Goal: Navigation & Orientation: Find specific page/section

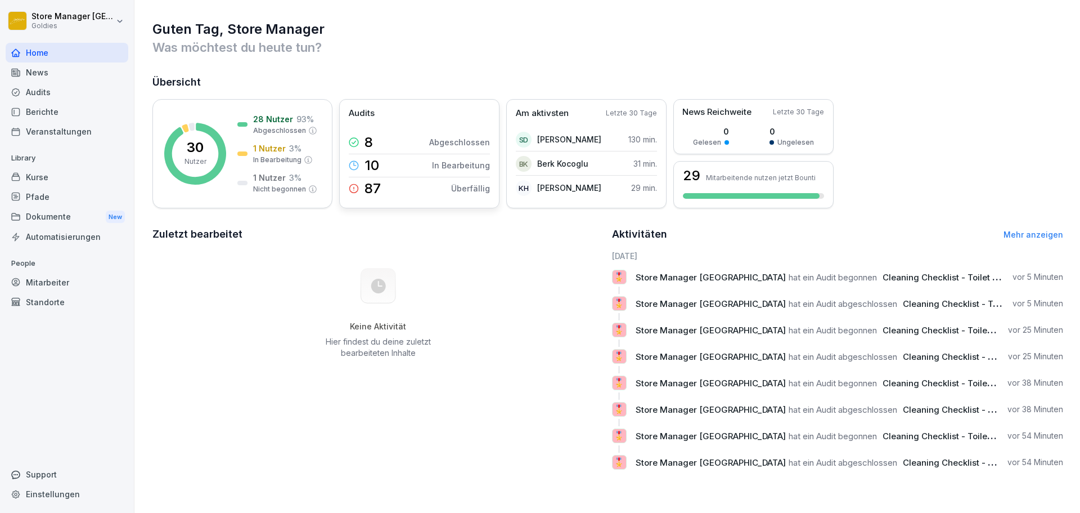
click at [471, 116] on div "Audits" at bounding box center [419, 113] width 141 height 13
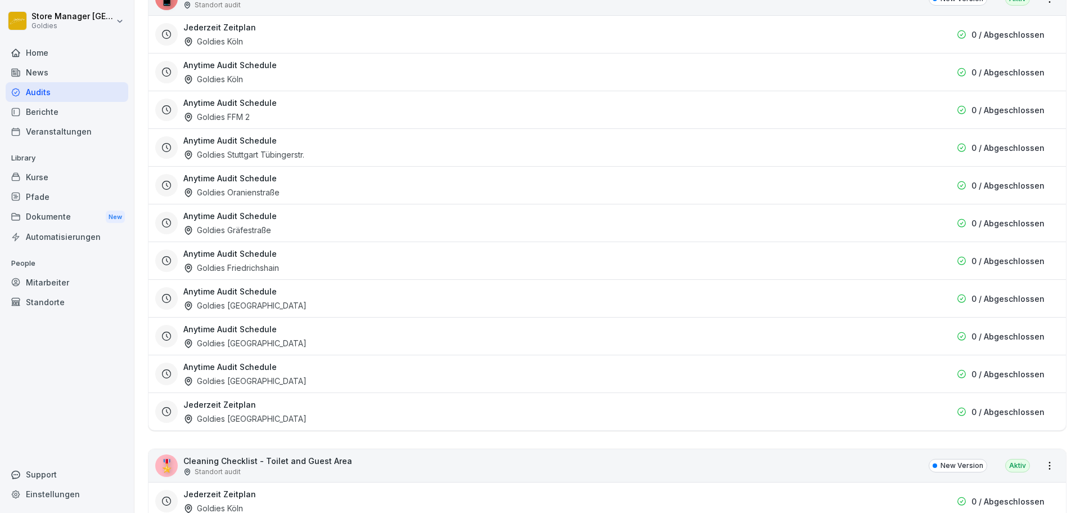
scroll to position [2747, 0]
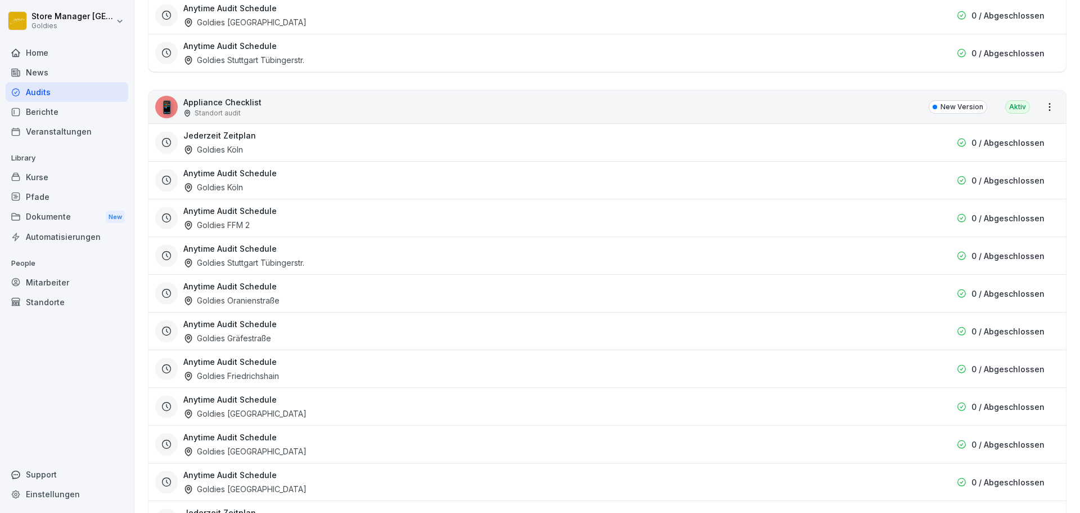
click at [59, 116] on div "Berichte" at bounding box center [67, 112] width 123 height 20
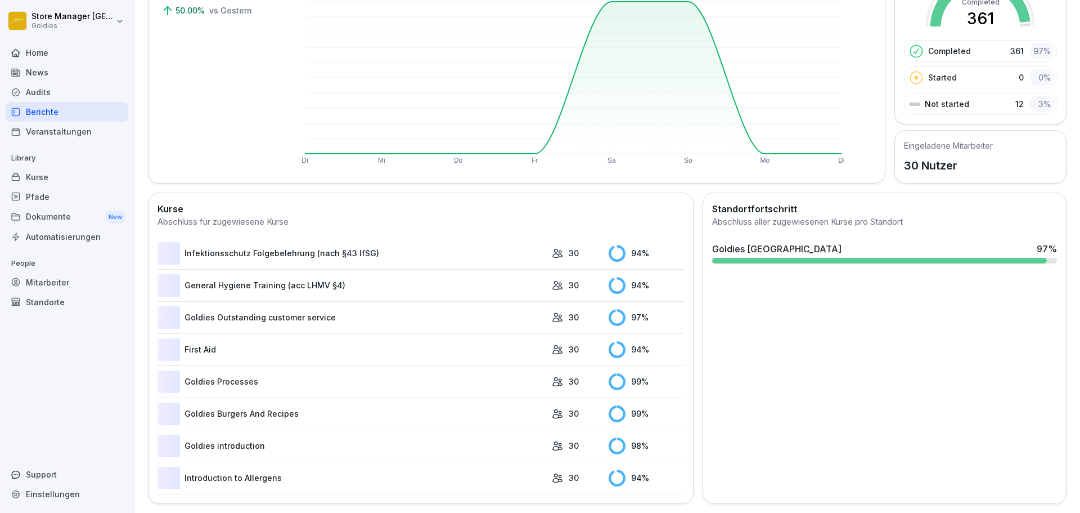
scroll to position [69, 0]
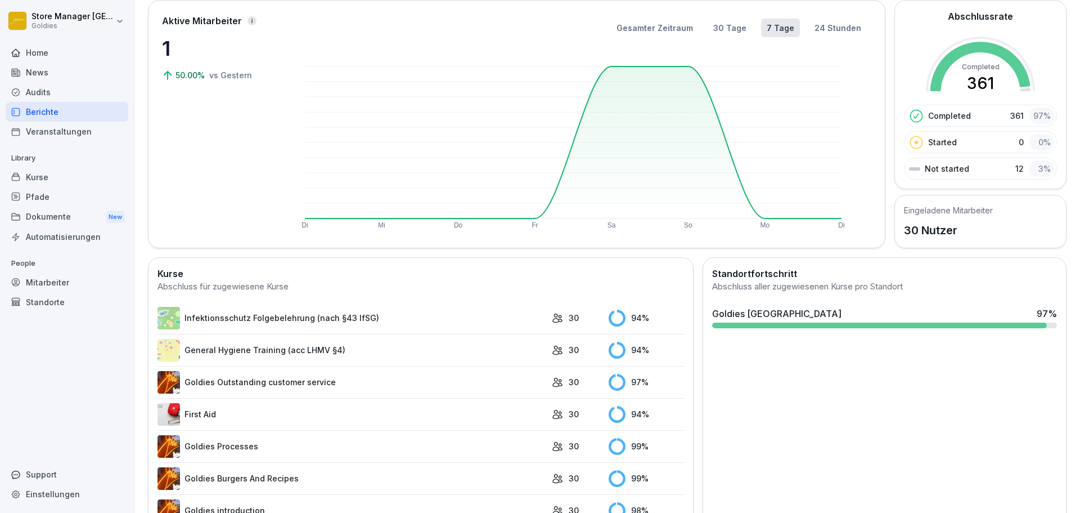
click at [51, 52] on div "Home" at bounding box center [67, 53] width 123 height 20
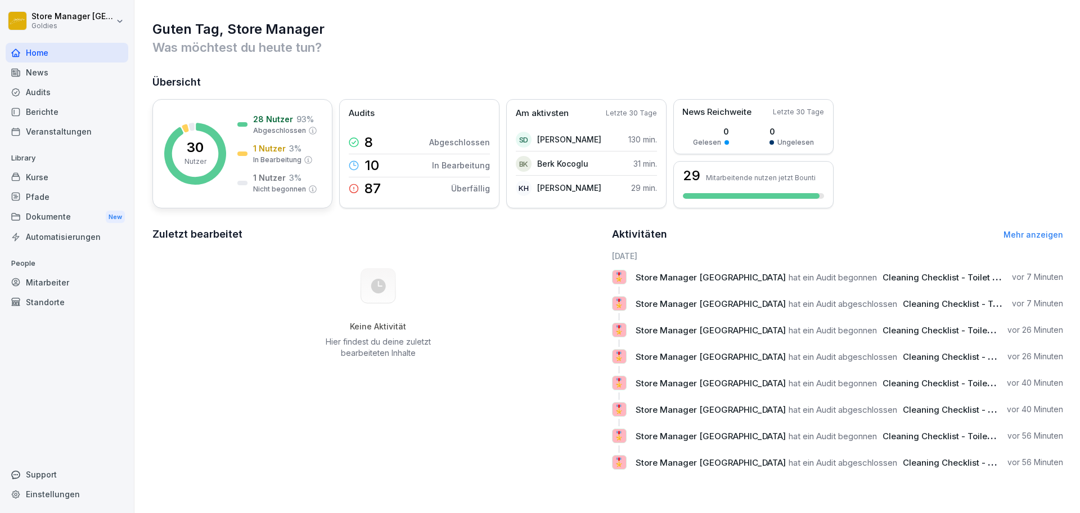
click at [212, 115] on div "30 Nutzer 28 Nutzer 93 % Abgeschlossen 1 Nutzer 3 % In Bearbeitung 1 Nutzer 3 %…" at bounding box center [242, 153] width 180 height 109
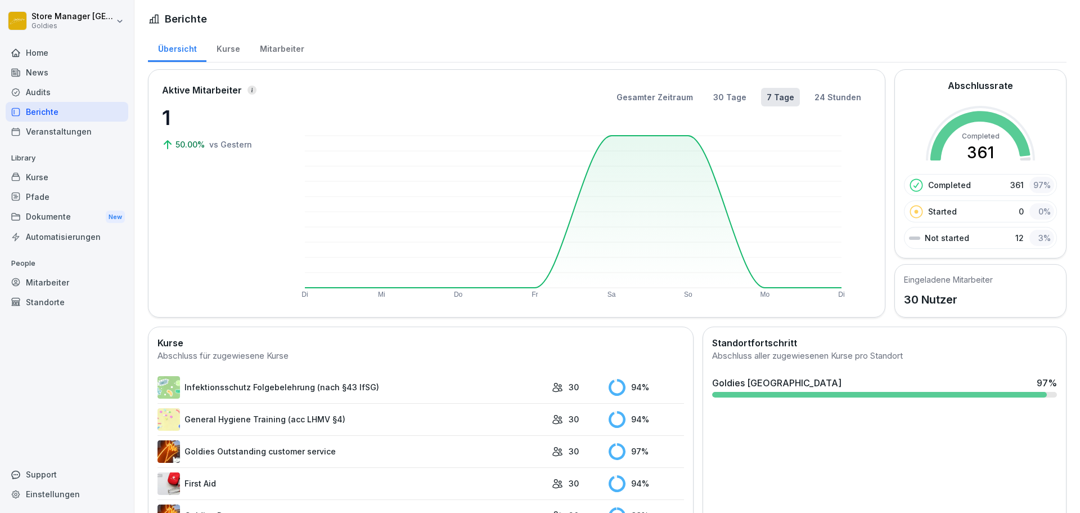
click at [287, 47] on div "Mitarbeiter" at bounding box center [282, 47] width 64 height 29
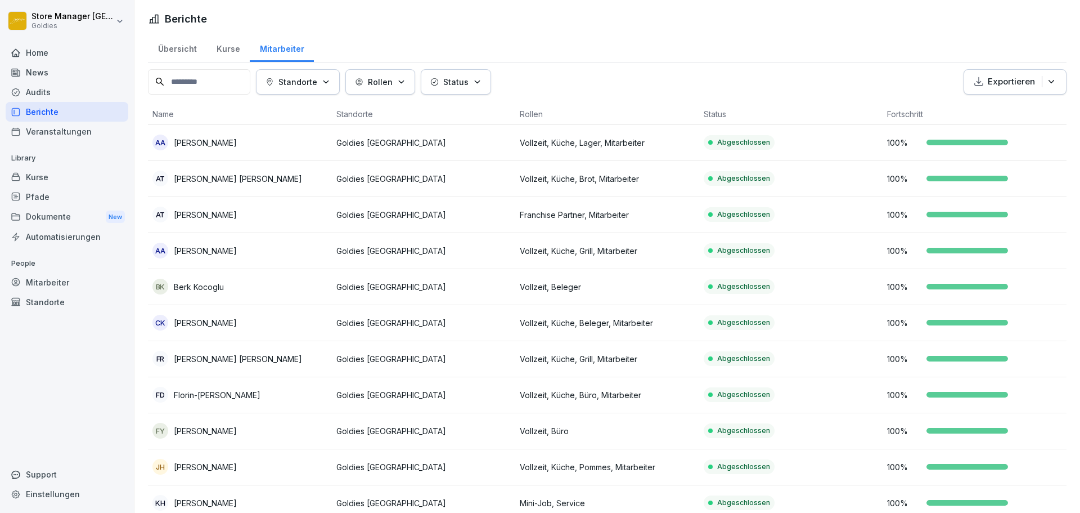
click at [403, 83] on icon "button" at bounding box center [401, 82] width 8 height 8
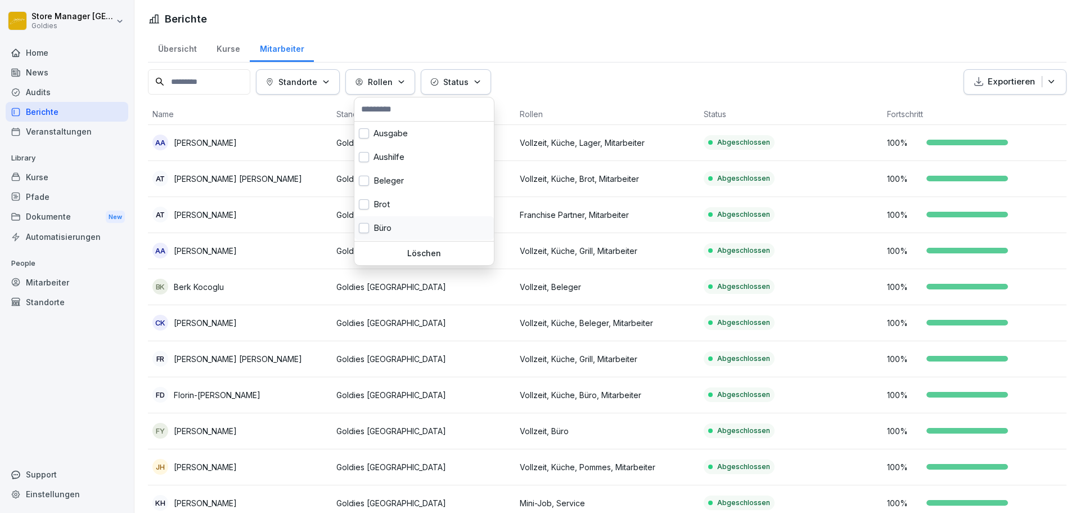
click at [389, 222] on div "Büro" at bounding box center [424, 228] width 140 height 24
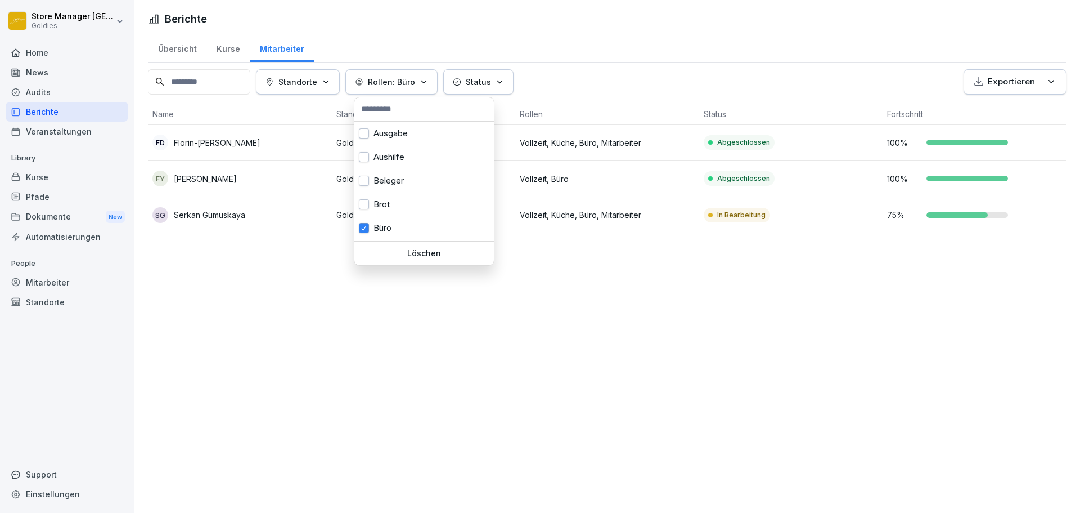
click at [217, 297] on html "Store Manager [GEOGRAPHIC_DATA] Goldies Home News Audits Berichte Veranstaltung…" at bounding box center [540, 256] width 1080 height 513
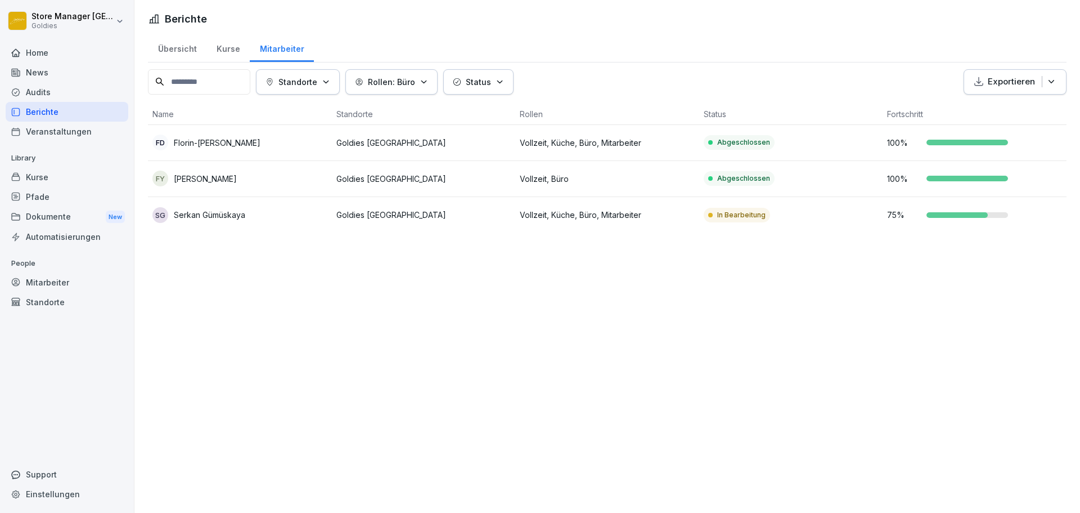
click at [434, 91] on button "Rollen: Büro" at bounding box center [391, 81] width 92 height 25
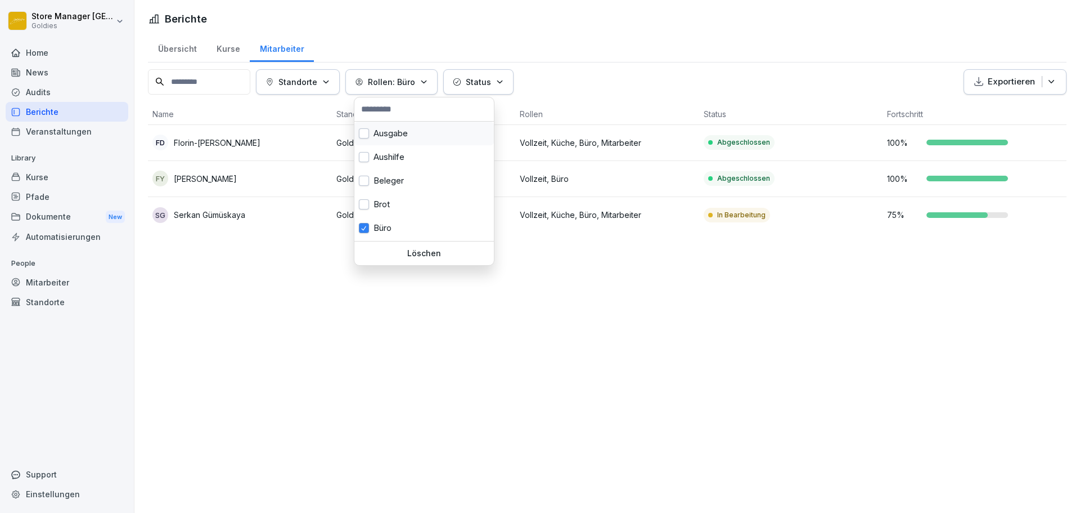
click at [396, 134] on div "Ausgabe" at bounding box center [424, 134] width 140 height 24
drag, startPoint x: 388, startPoint y: 225, endPoint x: 396, endPoint y: 188, distance: 37.3
click at [389, 224] on div "Büro" at bounding box center [424, 228] width 140 height 24
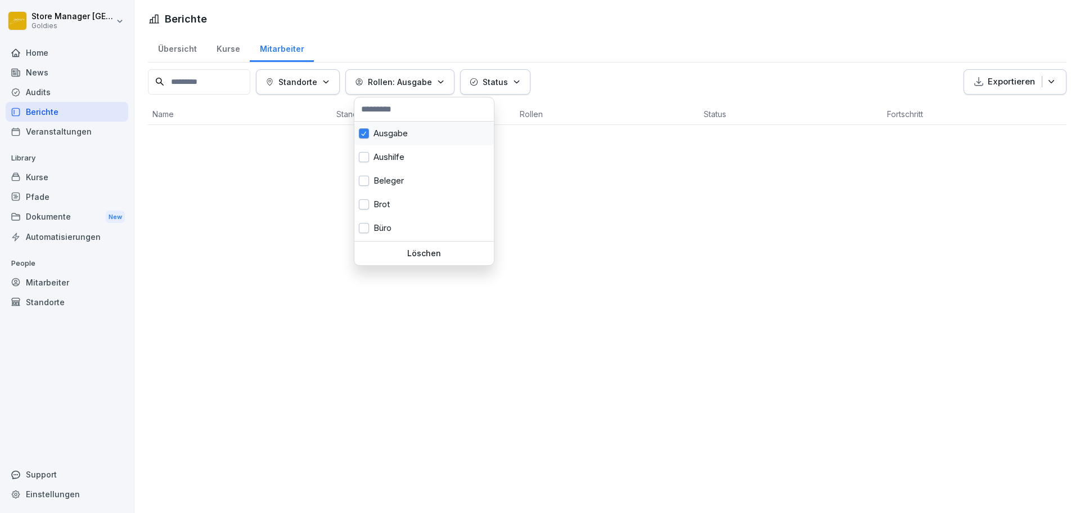
click at [387, 133] on div "Ausgabe" at bounding box center [424, 134] width 140 height 24
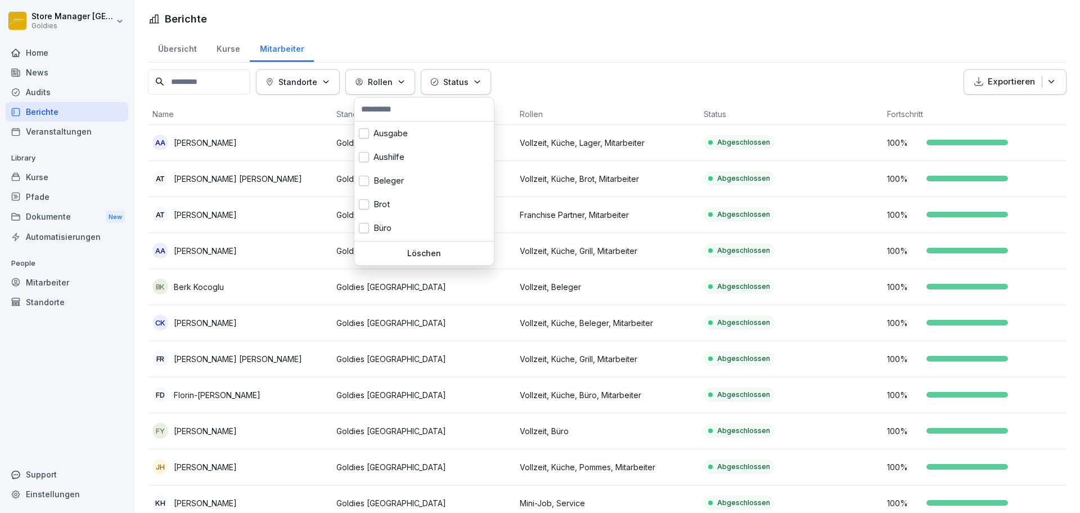
click at [627, 73] on html "Store Manager [GEOGRAPHIC_DATA] Goldies Home News Audits Berichte Veranstaltung…" at bounding box center [540, 256] width 1080 height 513
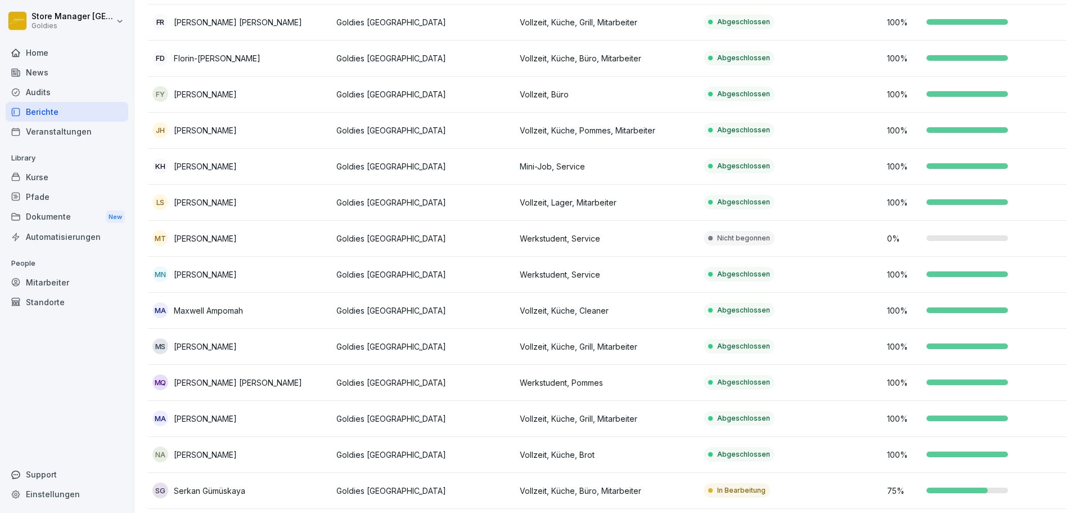
scroll to position [316, 0]
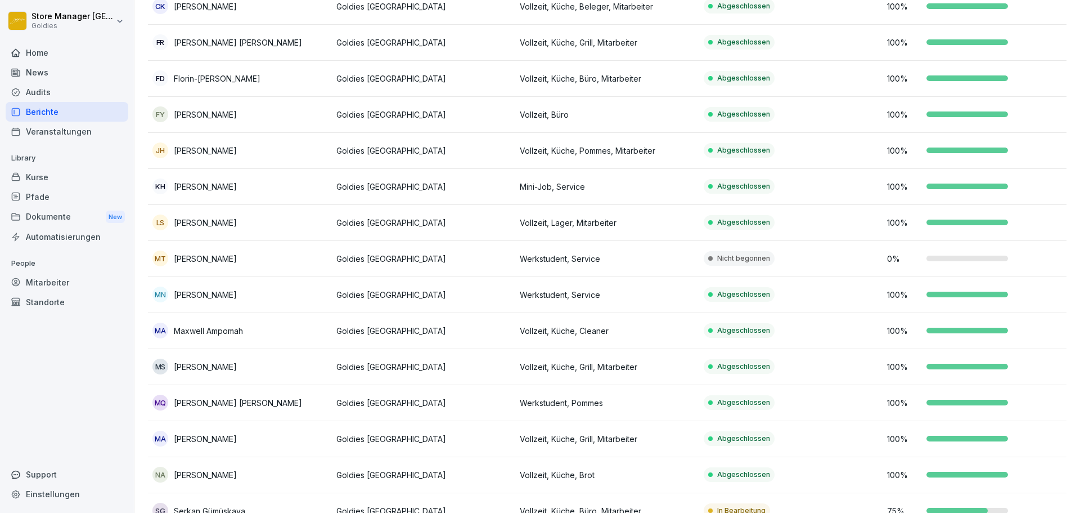
click at [201, 295] on p "[PERSON_NAME]" at bounding box center [205, 295] width 63 height 12
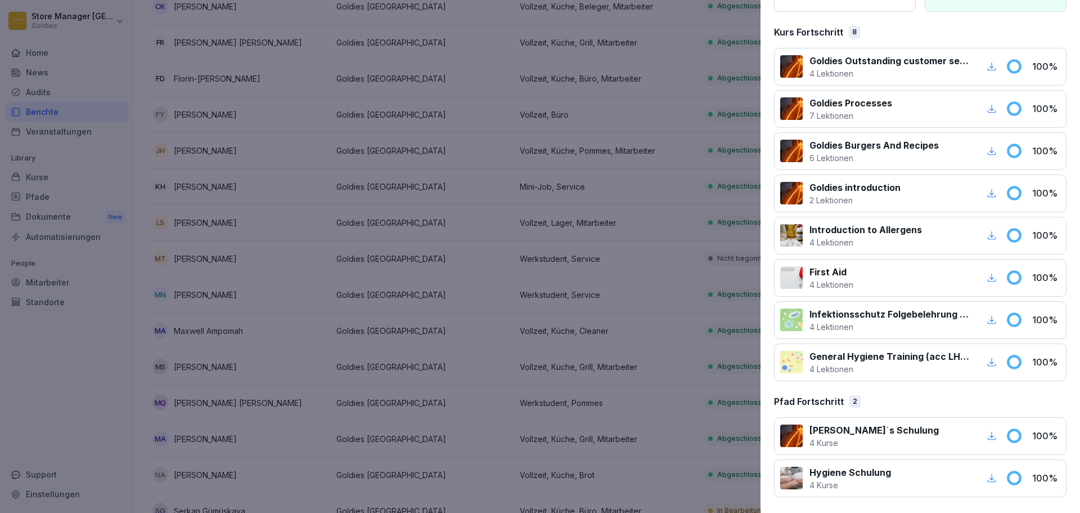
scroll to position [0, 0]
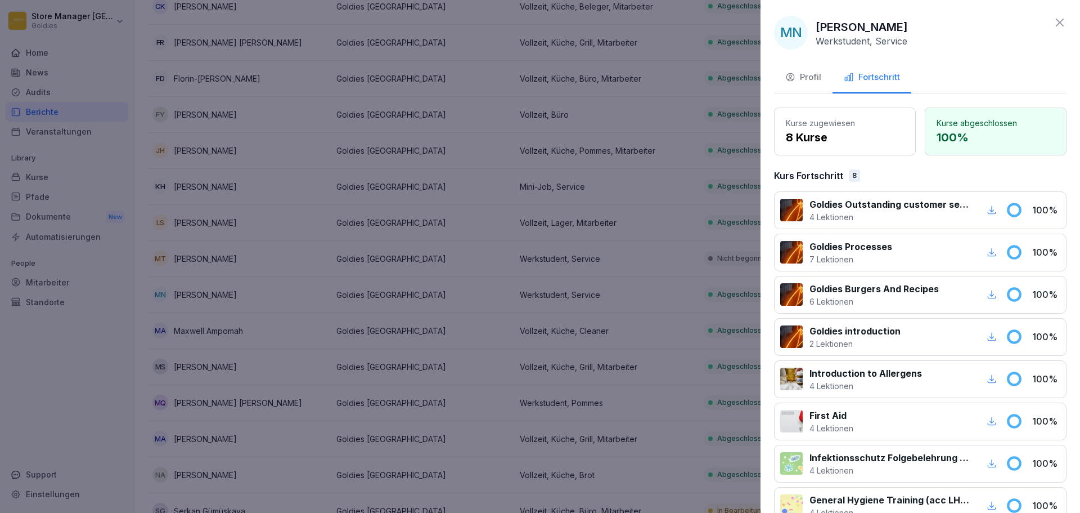
click at [799, 75] on div "Profil" at bounding box center [803, 77] width 36 height 13
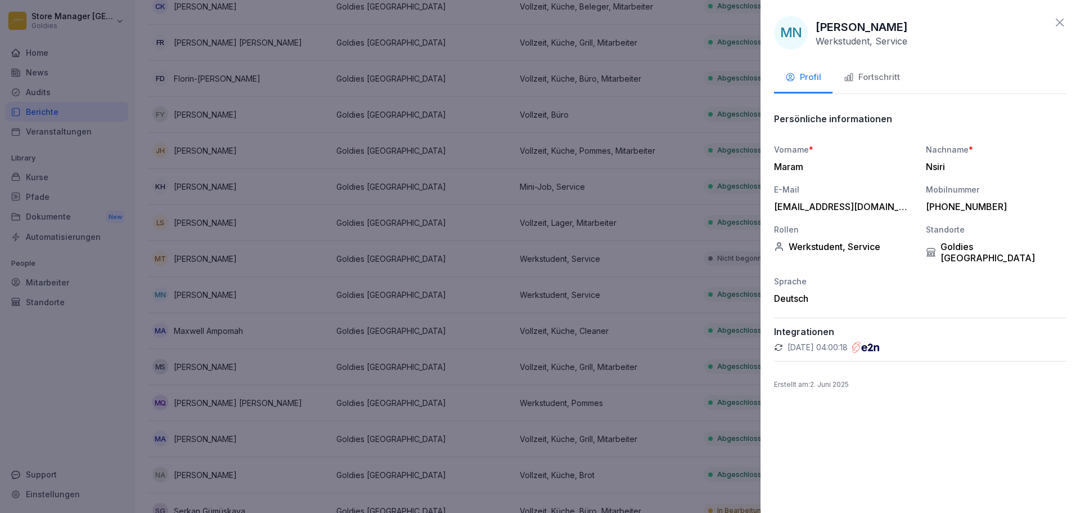
click at [1059, 17] on icon at bounding box center [1060, 23] width 14 height 14
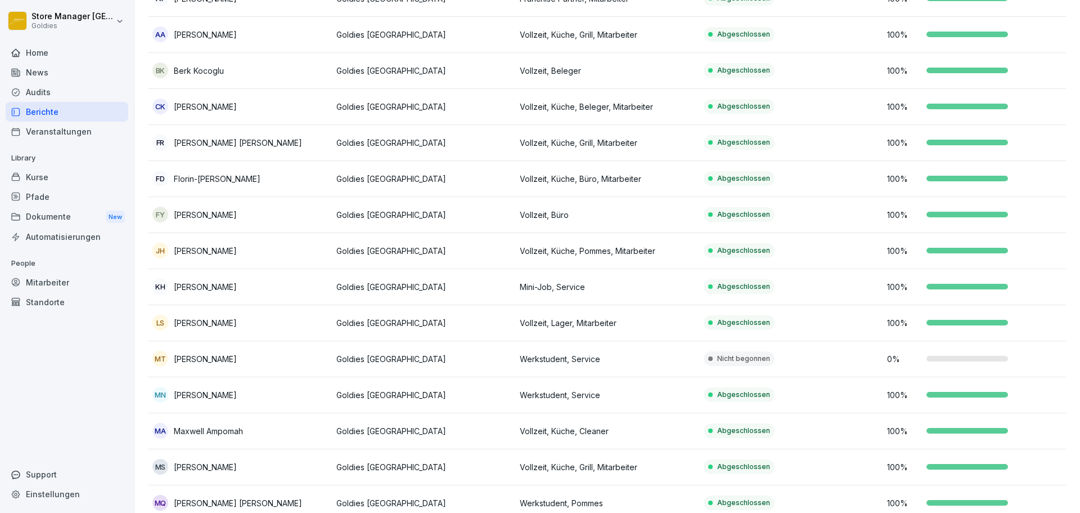
scroll to position [91, 0]
